Goal: Task Accomplishment & Management: Manage account settings

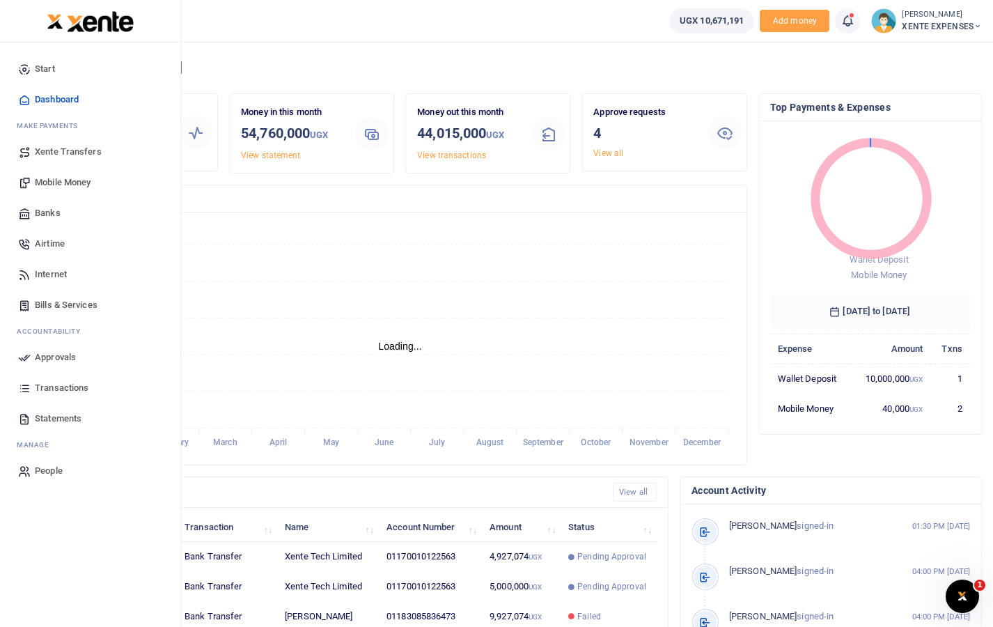
scroll to position [11, 11]
click at [58, 361] on span "Approvals" at bounding box center [55, 357] width 41 height 14
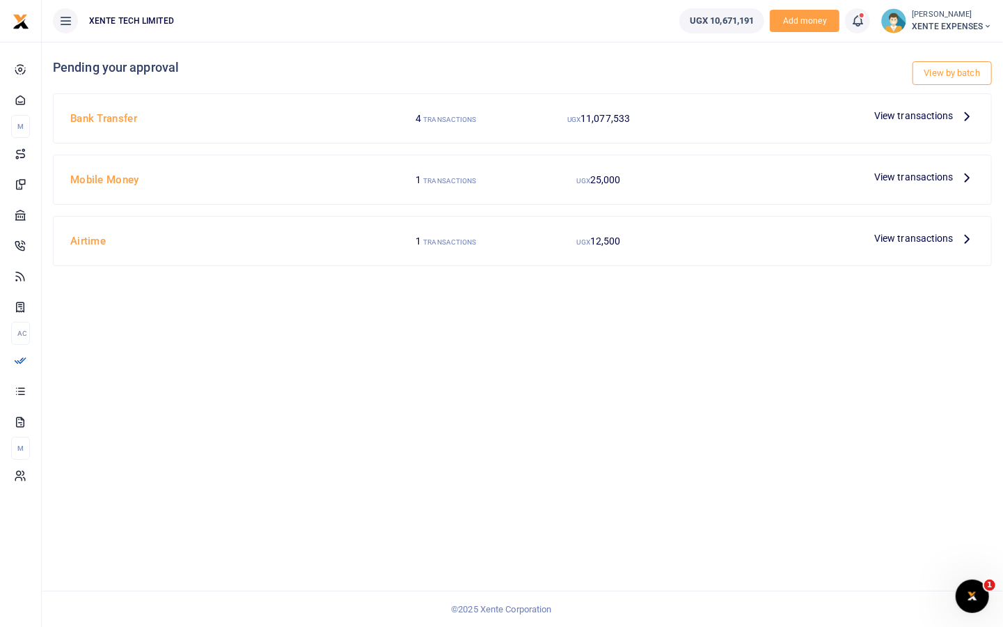
click at [949, 116] on span "View transactions" at bounding box center [914, 115] width 79 height 15
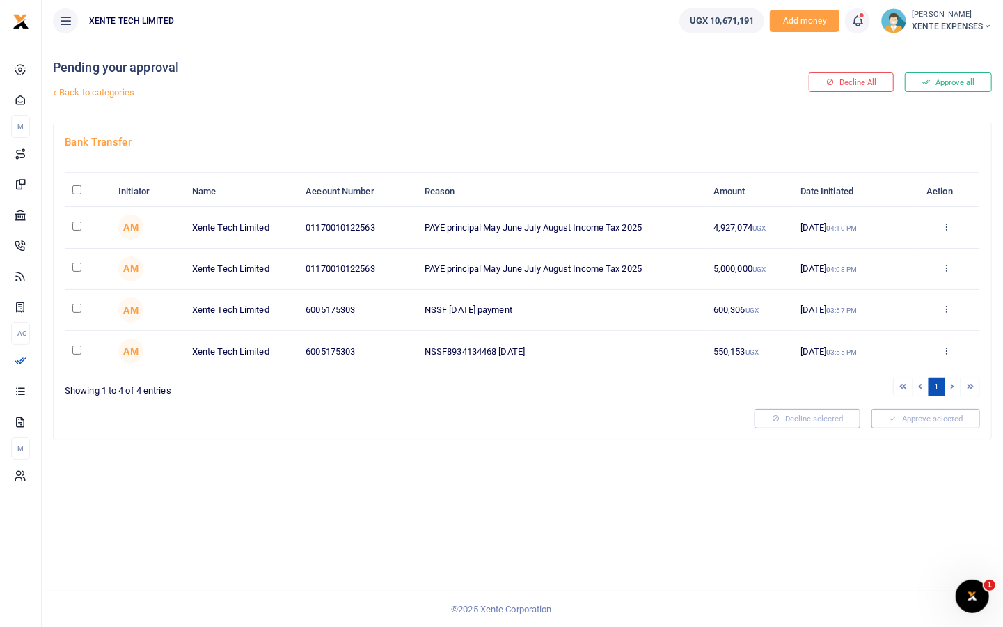
click at [72, 269] on input "checkbox" at bounding box center [76, 266] width 9 height 9
checkbox input "true"
click at [78, 223] on input "checkbox" at bounding box center [76, 225] width 9 height 9
checkbox input "true"
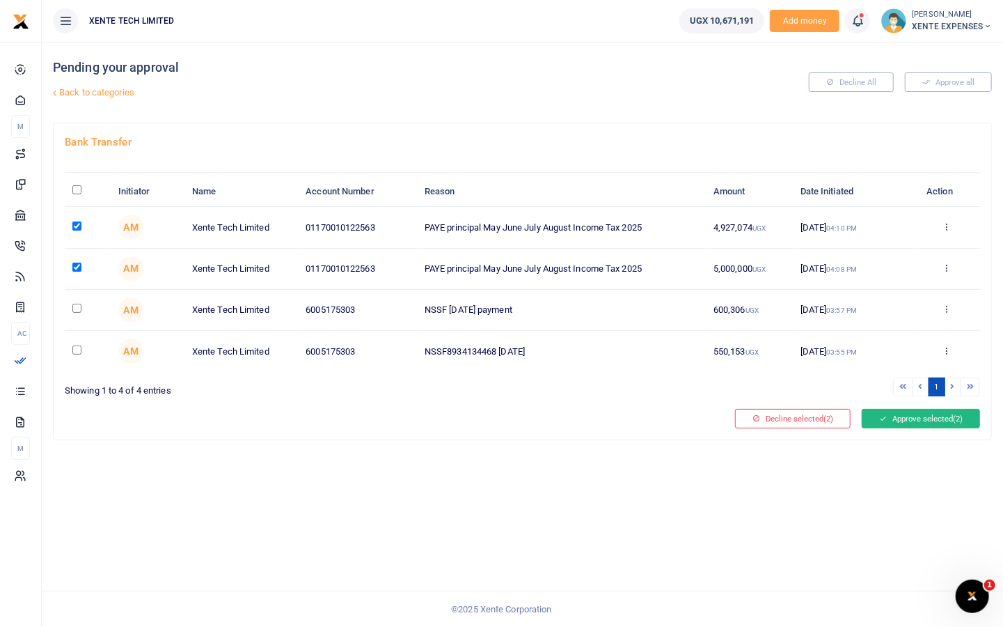
click at [918, 415] on button "Approve selected (2)" at bounding box center [921, 418] width 118 height 19
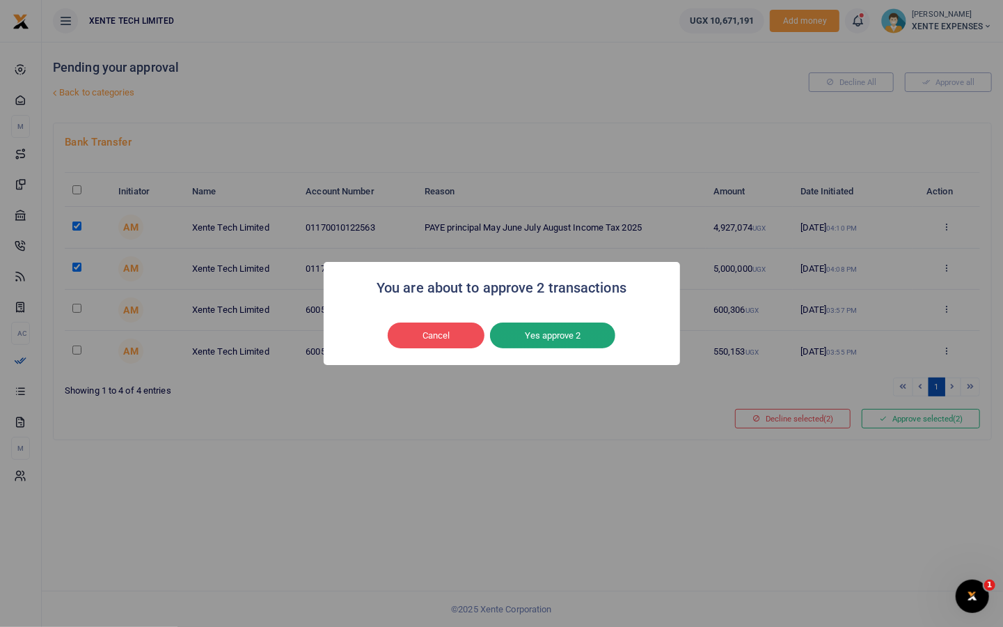
click at [549, 336] on button "Yes approve 2" at bounding box center [552, 335] width 125 height 26
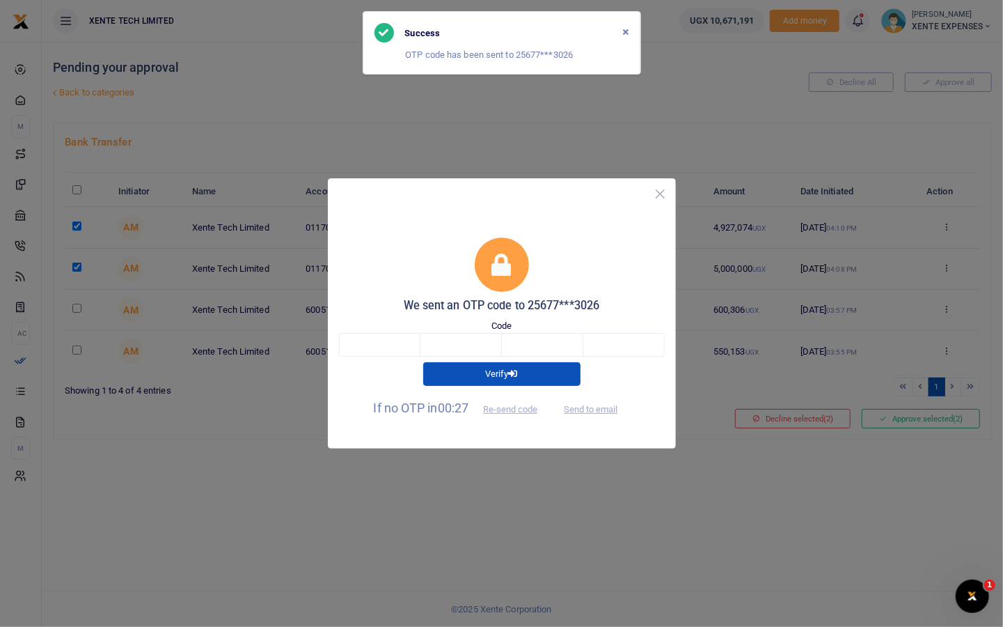
click at [660, 191] on button "Close" at bounding box center [660, 194] width 20 height 20
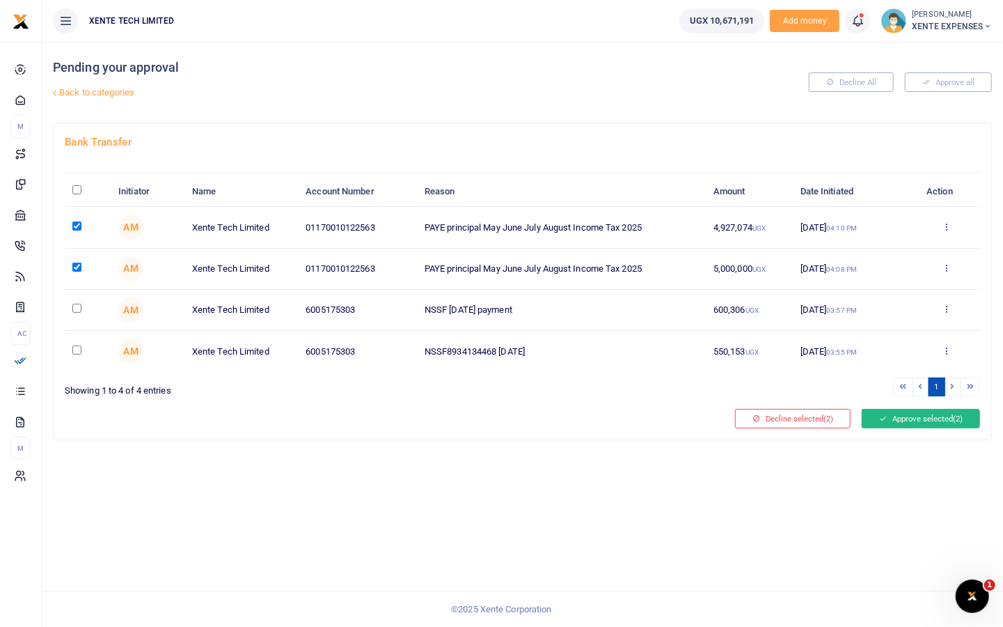
click at [899, 417] on button "Approve selected (2)" at bounding box center [921, 418] width 118 height 19
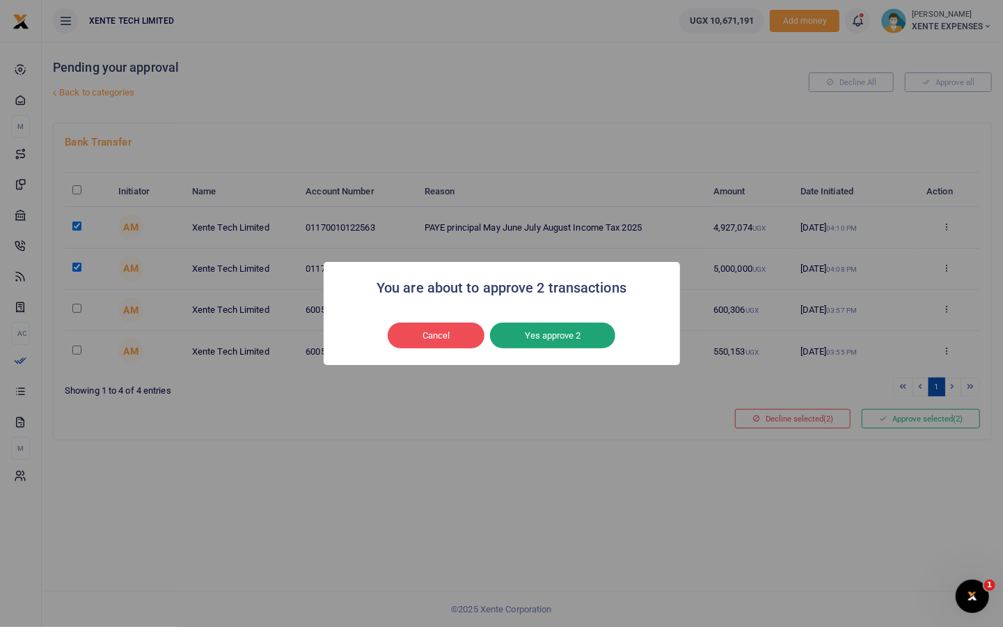
click at [574, 332] on button "Yes approve 2" at bounding box center [552, 335] width 125 height 26
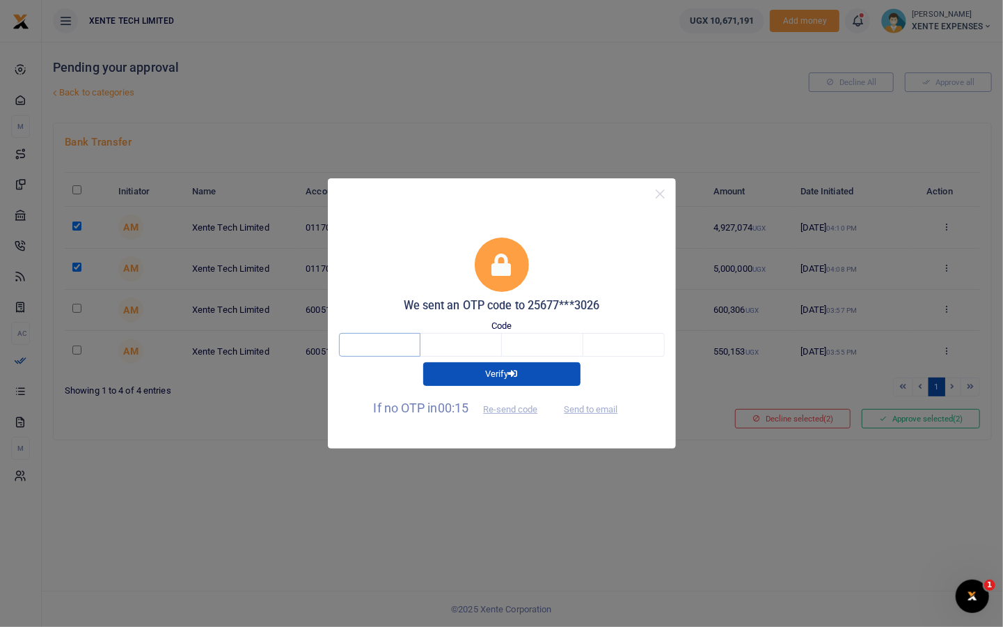
click at [402, 344] on input "text" at bounding box center [379, 345] width 81 height 24
type input "8"
type input "7"
type input "1"
type input "6"
